Goal: Transaction & Acquisition: Purchase product/service

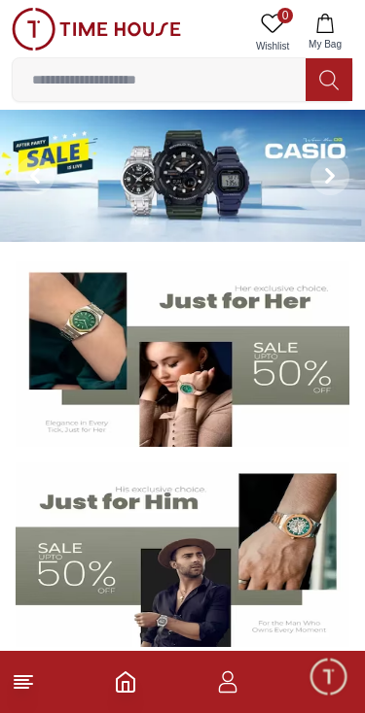
click at [222, 687] on icon "button" at bounding box center [227, 682] width 23 height 23
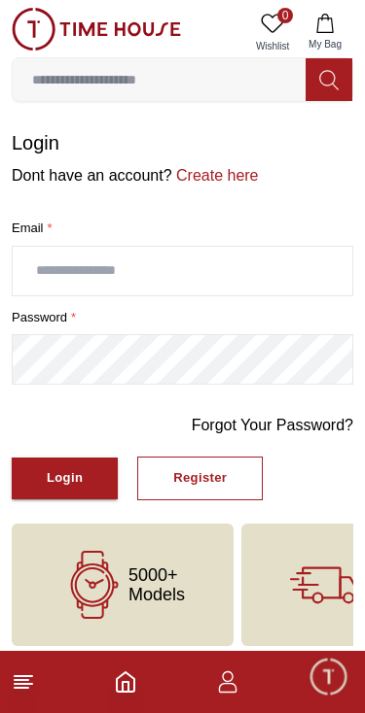
click at [275, 11] on link "0 Wishlist" at bounding box center [272, 33] width 49 height 50
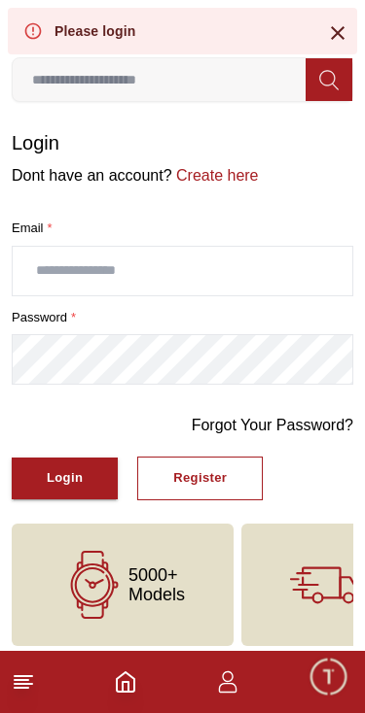
click at [17, 682] on icon at bounding box center [23, 682] width 23 height 23
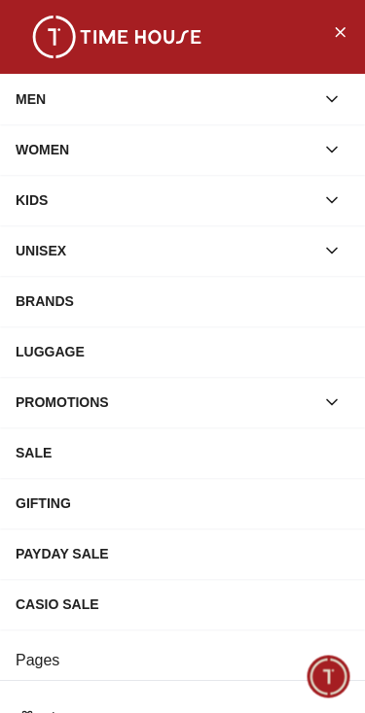
click at [43, 583] on div "CASIO SALE" at bounding box center [182, 604] width 365 height 51
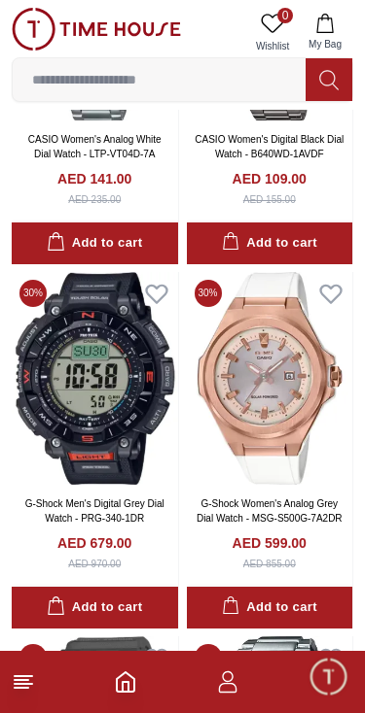
scroll to position [1535, 0]
